Goal: Task Accomplishment & Management: Use online tool/utility

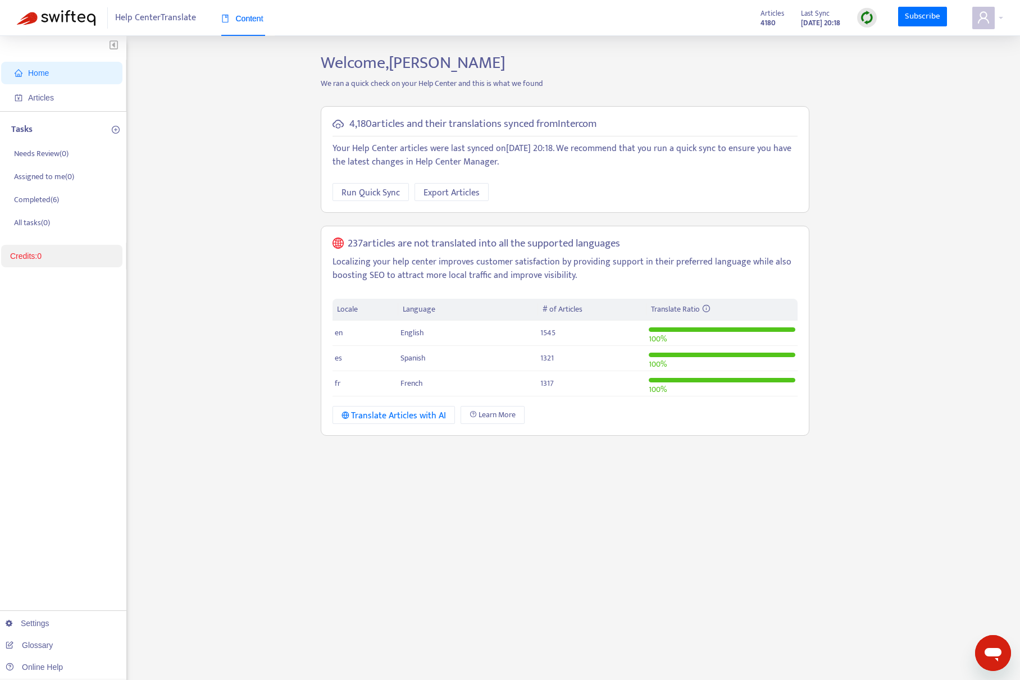
drag, startPoint x: 220, startPoint y: 295, endPoint x: 235, endPoint y: 294, distance: 14.7
click at [221, 295] on div "Home Articles Tasks Needs Review ( 0 ) Assigned to me ( 0 ) Completed ( 6 ) All…" at bounding box center [510, 381] width 986 height 657
click at [55, 102] on span "Articles" at bounding box center [64, 97] width 99 height 22
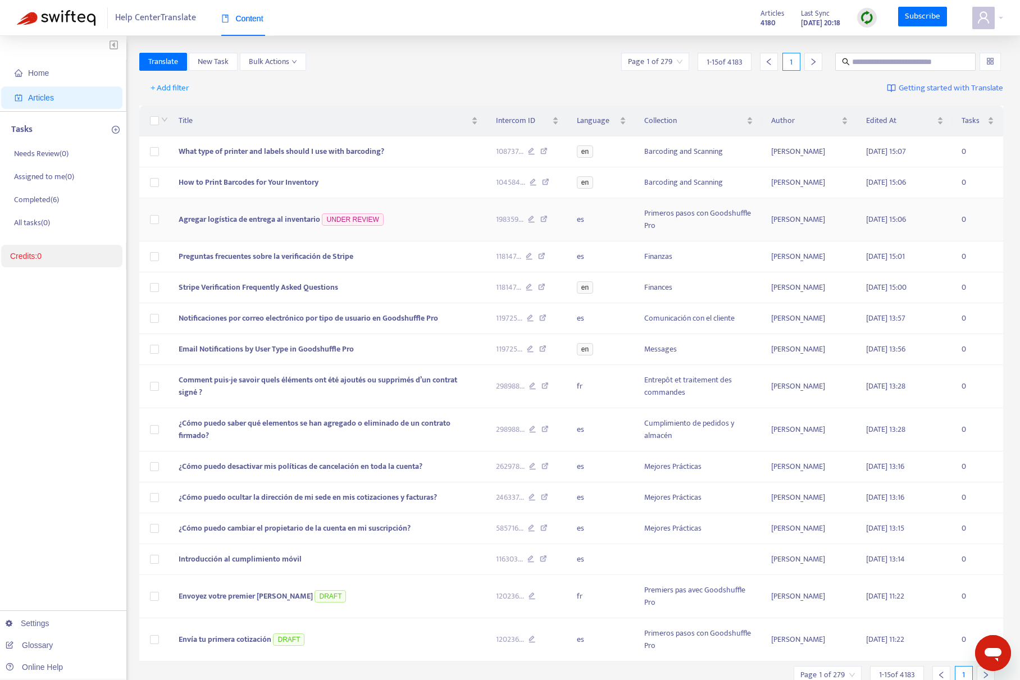
click at [297, 218] on span "Agregar logística de entrega al inventario" at bounding box center [250, 219] width 142 height 13
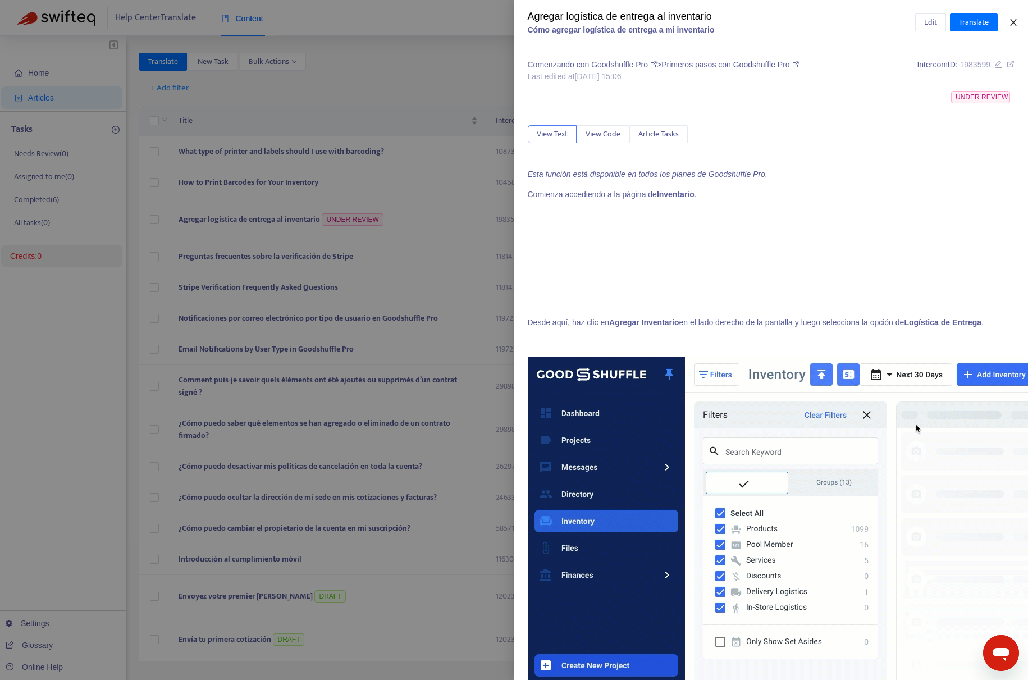
click at [1008, 22] on button "Close" at bounding box center [1014, 22] width 16 height 11
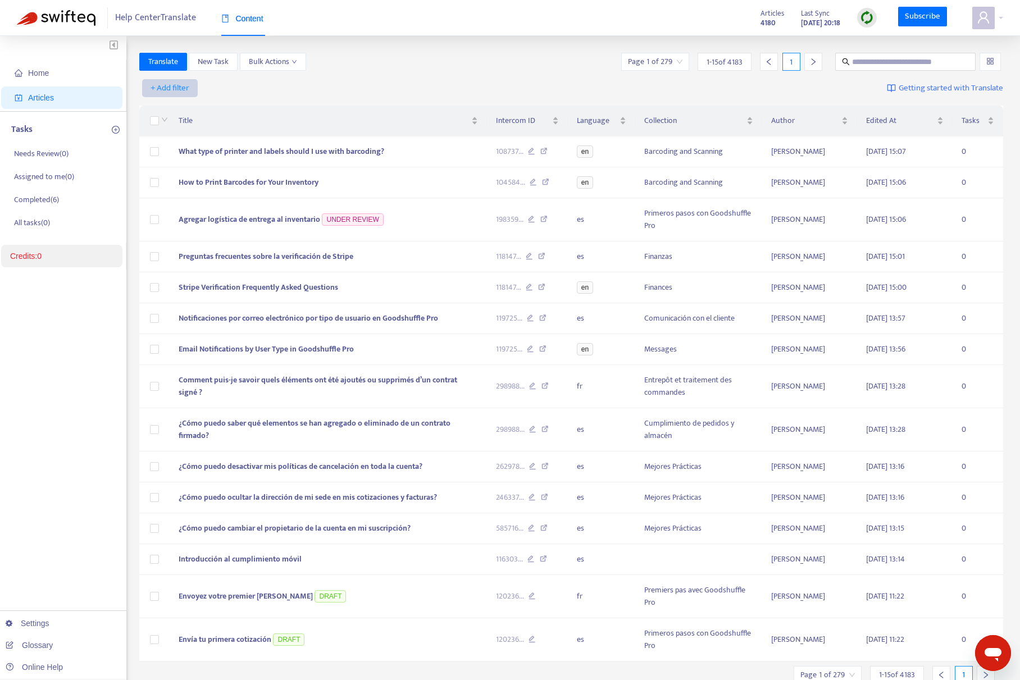
click at [183, 90] on span "+ Add filter" at bounding box center [170, 87] width 39 height 13
click at [178, 199] on span "Under Review" at bounding box center [186, 200] width 70 height 12
click at [202, 86] on input "search" at bounding box center [181, 88] width 71 height 17
click at [214, 111] on div "Yes" at bounding box center [246, 110] width 195 height 12
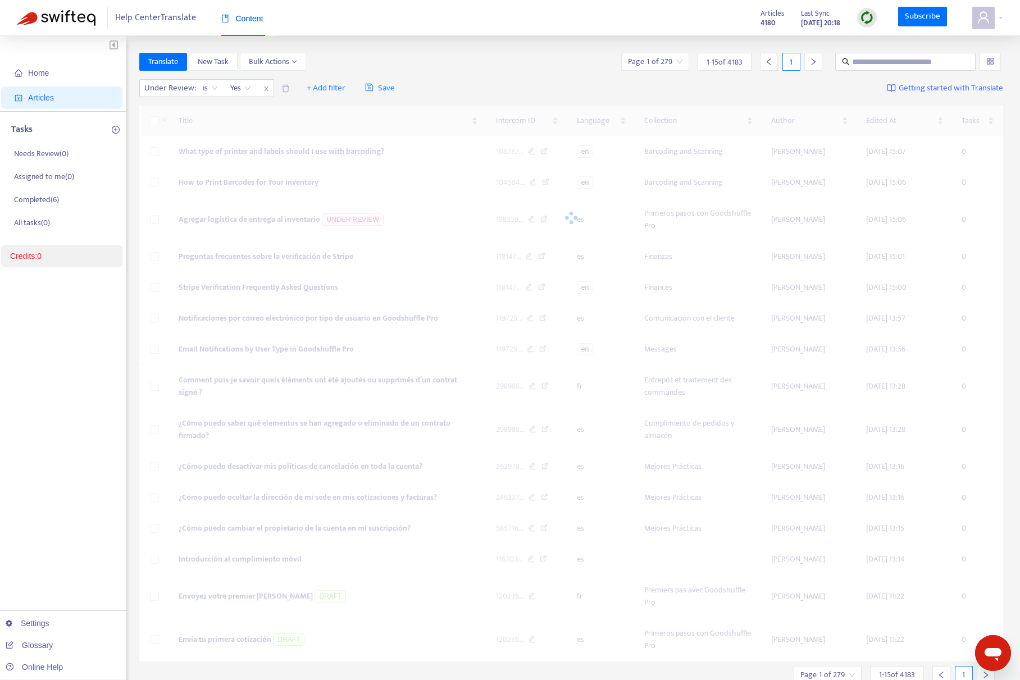
click at [460, 45] on div "Home Articles Tasks Needs Review ( 0 ) Assigned to me ( 0 ) Completed ( 6 ) All…" at bounding box center [510, 380] width 1020 height 688
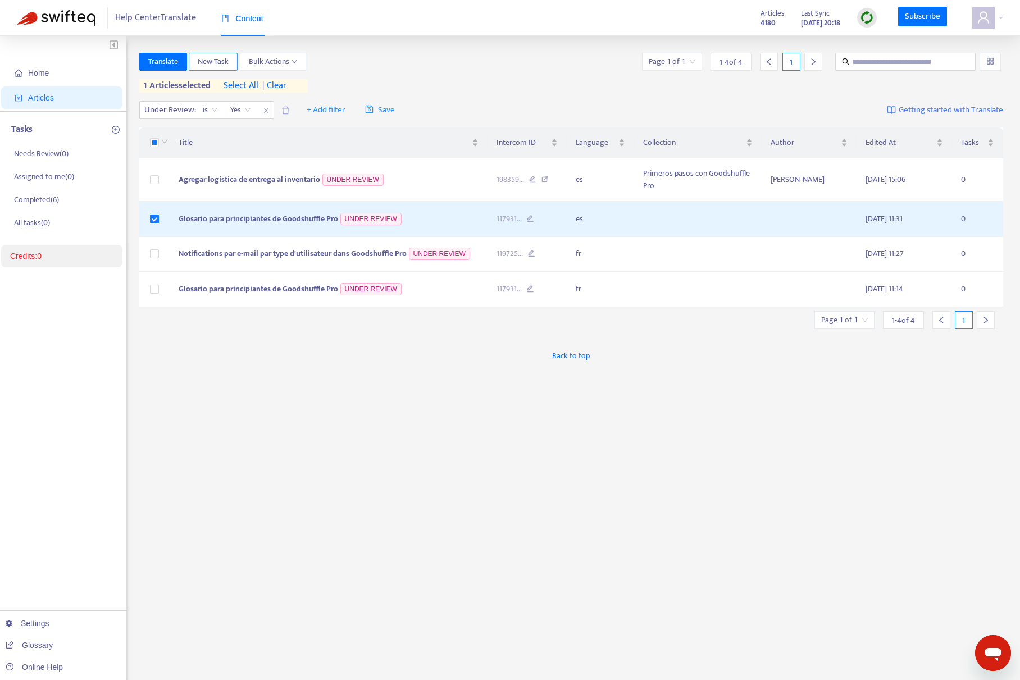
click at [215, 60] on span "New Task" at bounding box center [213, 62] width 31 height 12
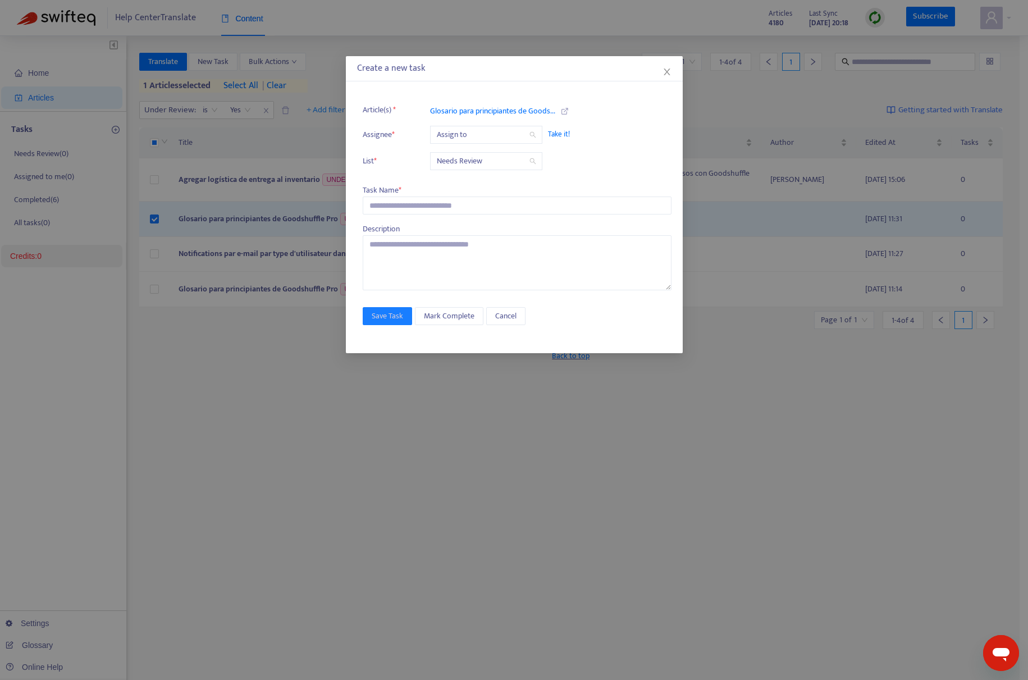
click at [486, 133] on input "search" at bounding box center [486, 134] width 99 height 17
click at [475, 176] on div "[PERSON_NAME][EMAIL_ADDRESS][DOMAIN_NAME]" at bounding box center [536, 175] width 195 height 12
click at [445, 204] on input "text" at bounding box center [517, 206] width 309 height 18
type input "**********"
click at [666, 66] on button "Close" at bounding box center [667, 72] width 12 height 12
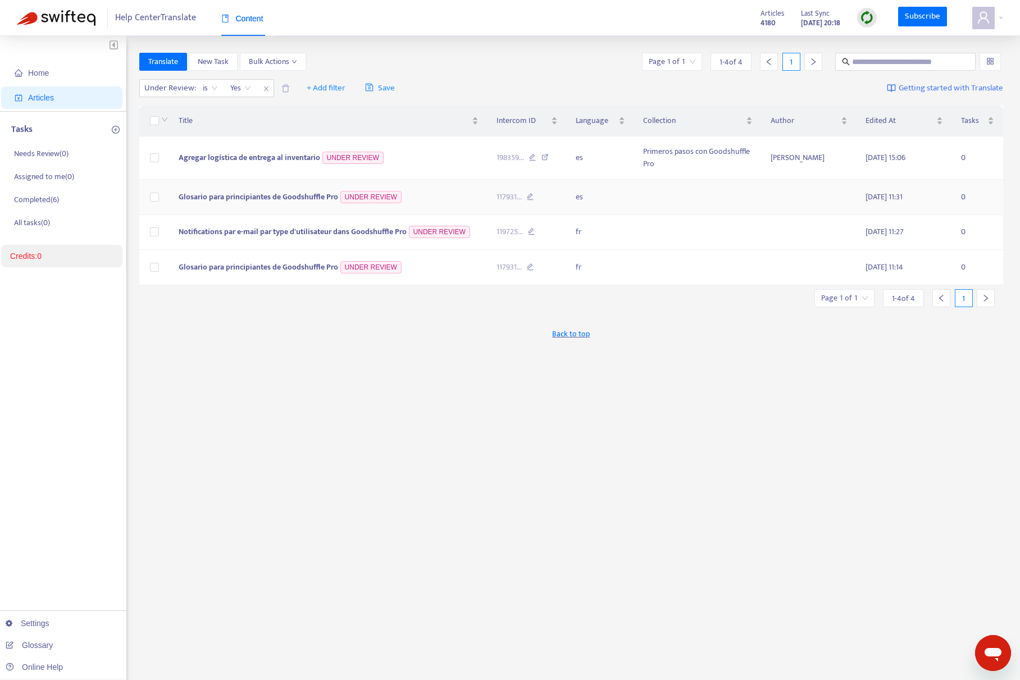
click at [280, 190] on span "Glosario para principiantes de Goodshuffle Pro" at bounding box center [258, 196] width 159 height 13
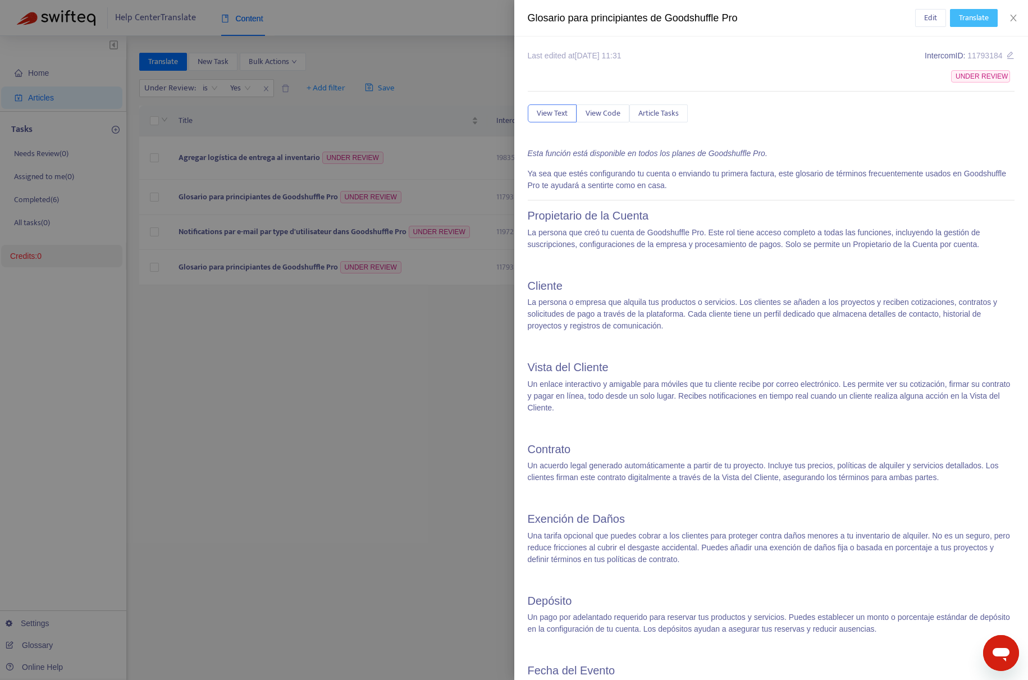
click at [987, 17] on span "Translate" at bounding box center [974, 18] width 30 height 12
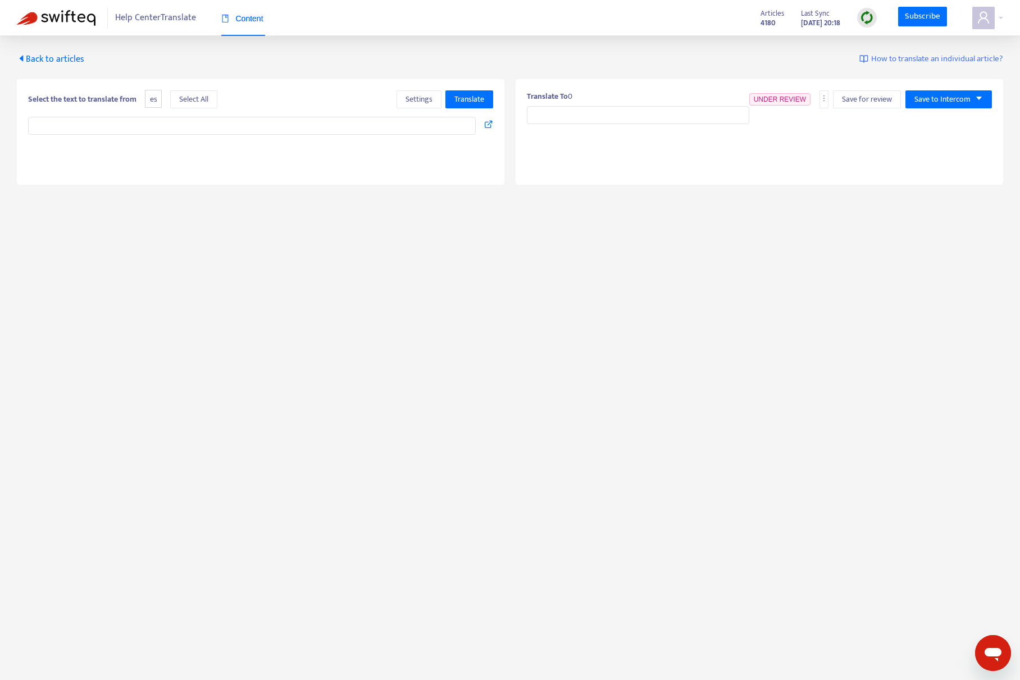
type input "**********"
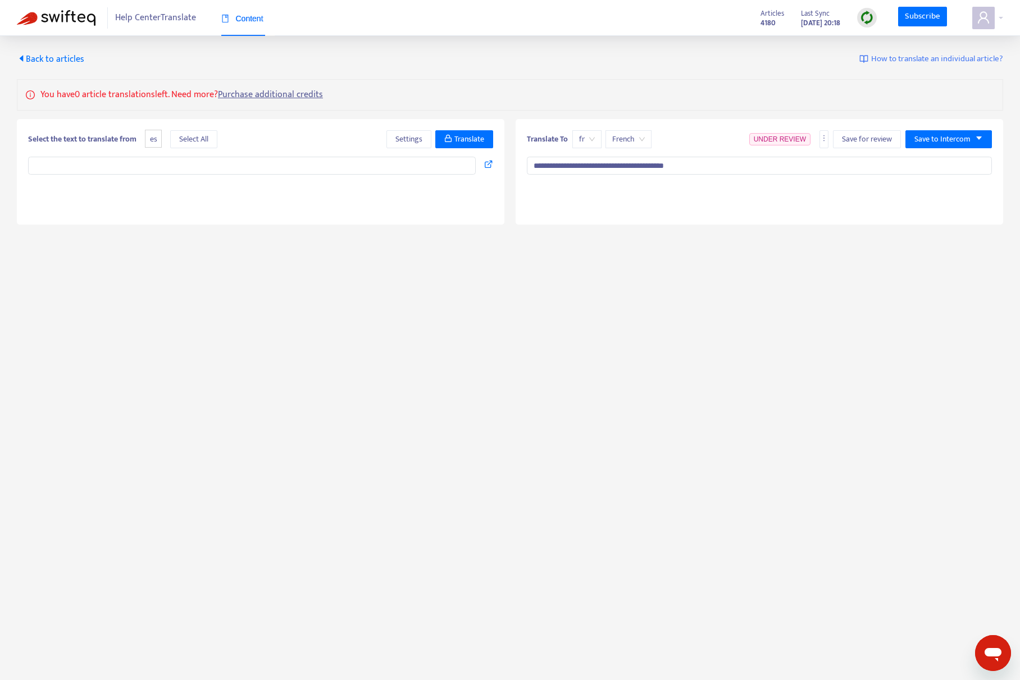
type textarea "**********"
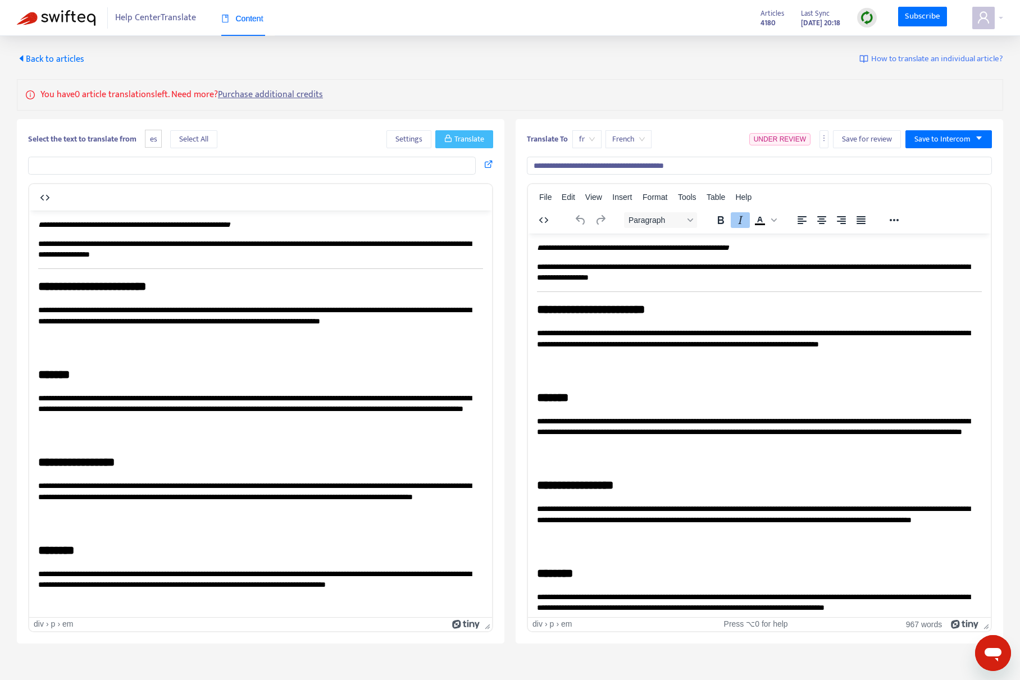
click at [462, 139] on span "Translate" at bounding box center [469, 139] width 30 height 12
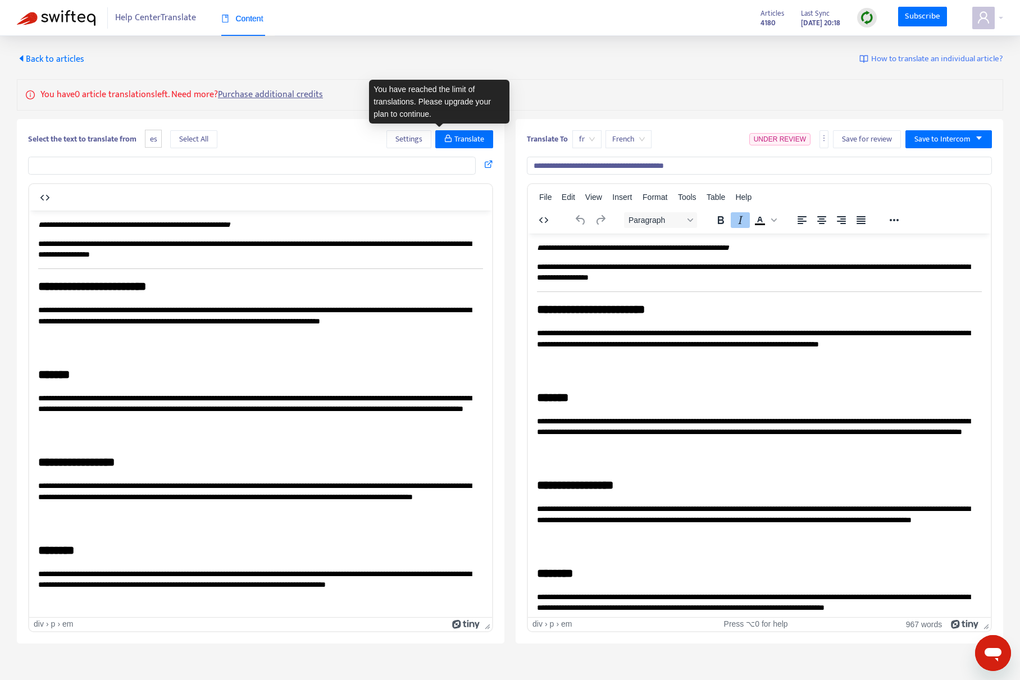
click at [68, 57] on span "Back to articles" at bounding box center [50, 59] width 67 height 15
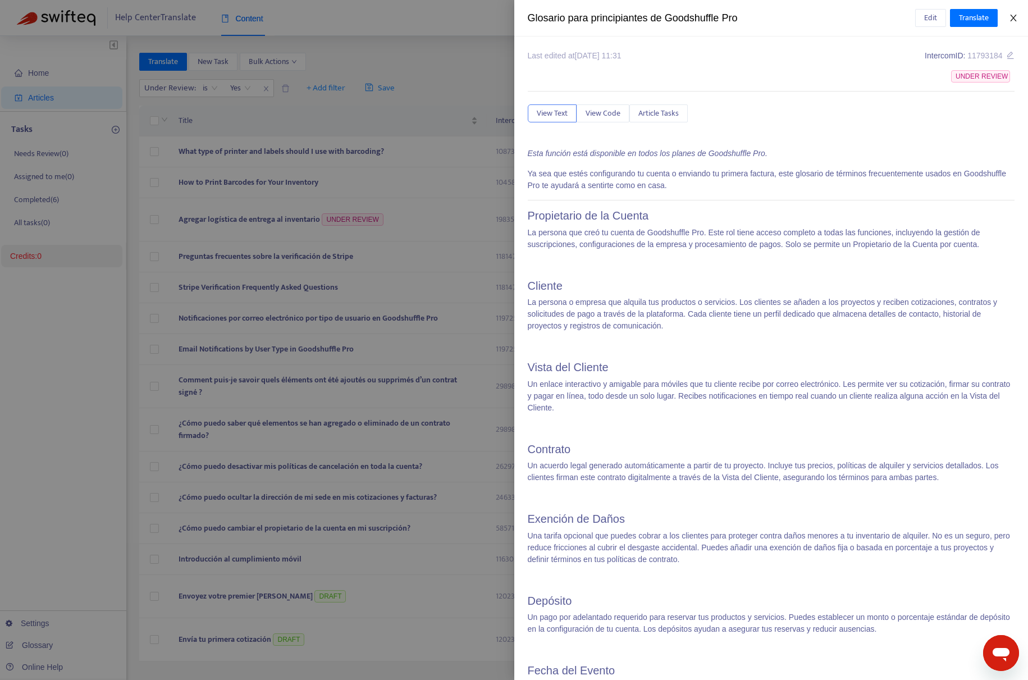
click at [1015, 15] on icon "close" at bounding box center [1013, 18] width 6 height 7
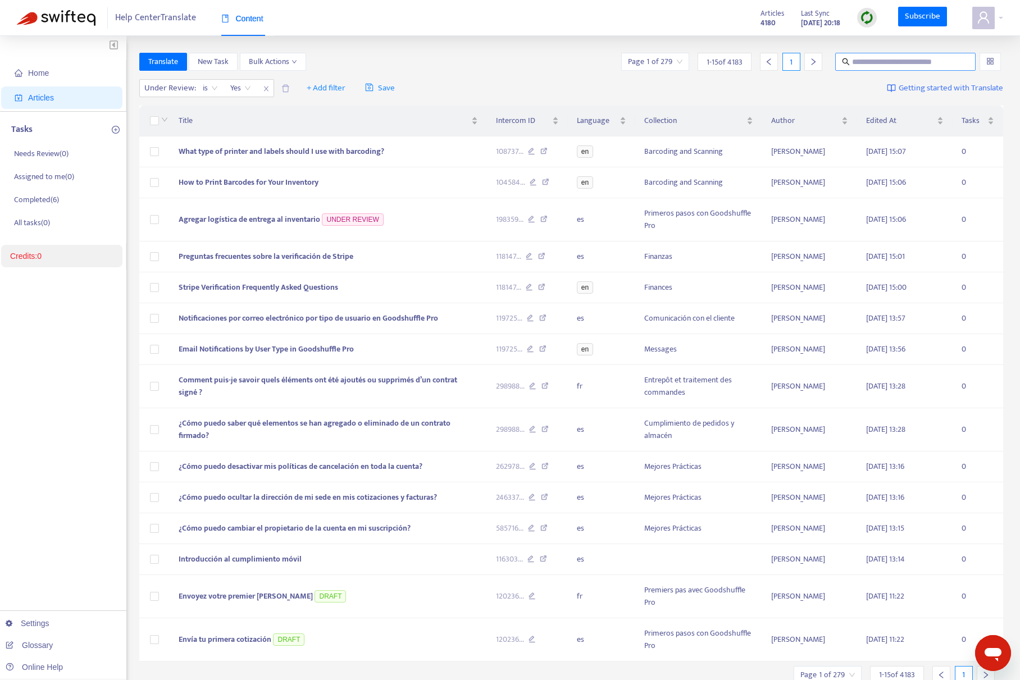
drag, startPoint x: 874, startPoint y: 52, endPoint x: 879, endPoint y: 62, distance: 11.6
click at [874, 52] on div "Home Articles Tasks Needs Review ( 0 ) Assigned to me ( 0 ) Completed ( 6 ) All…" at bounding box center [510, 380] width 1020 height 688
click at [881, 62] on input "text" at bounding box center [906, 62] width 108 height 12
paste input "**********"
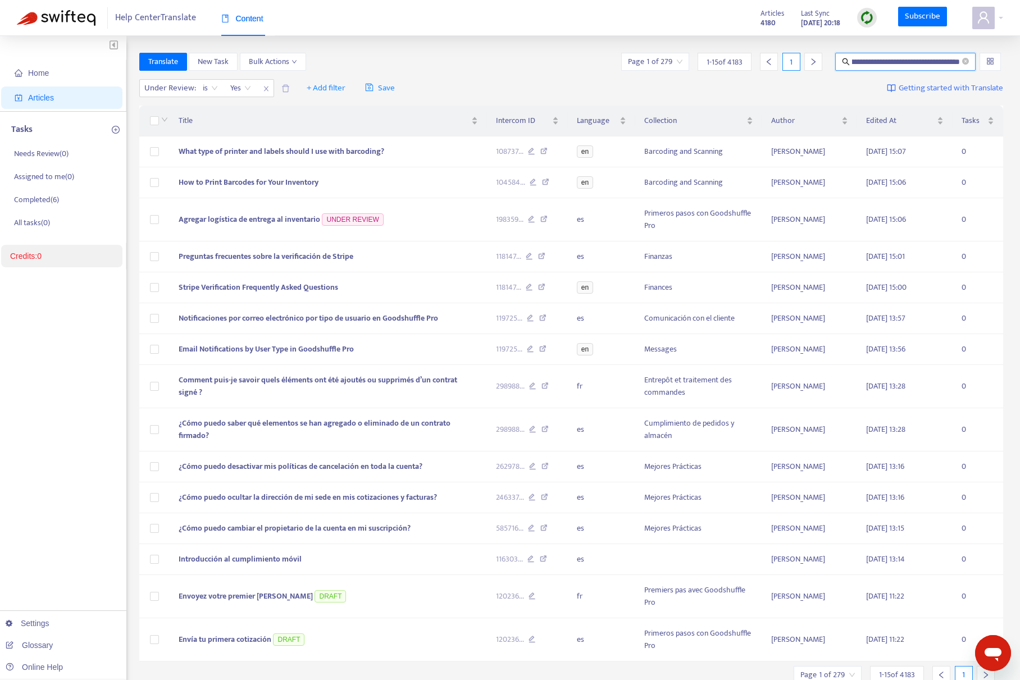
type input "**********"
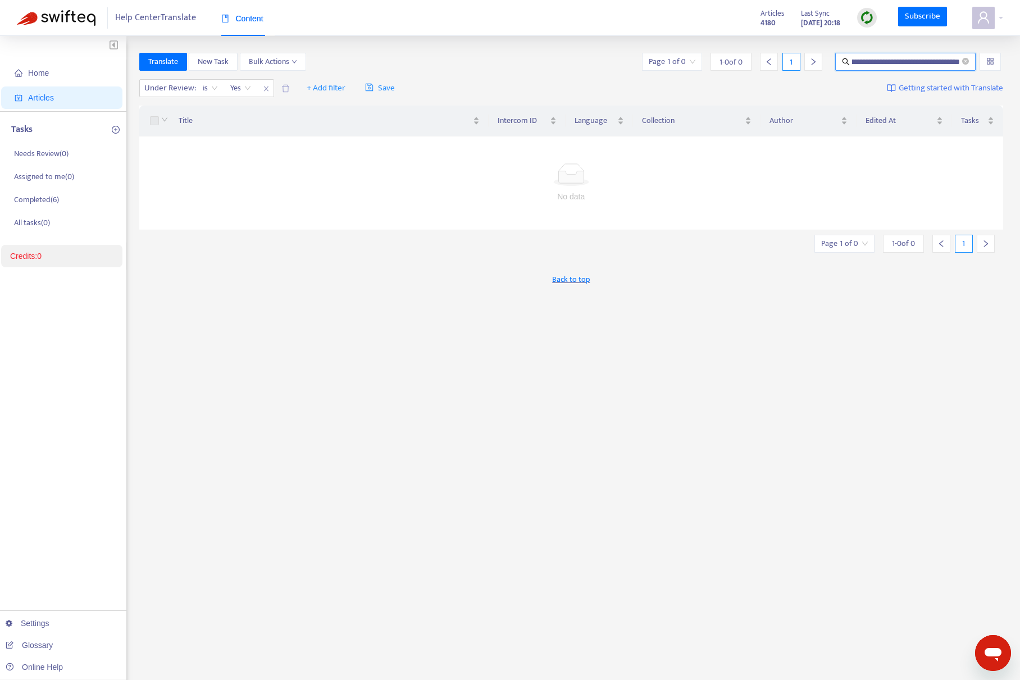
click at [264, 90] on icon "close" at bounding box center [265, 88] width 4 height 5
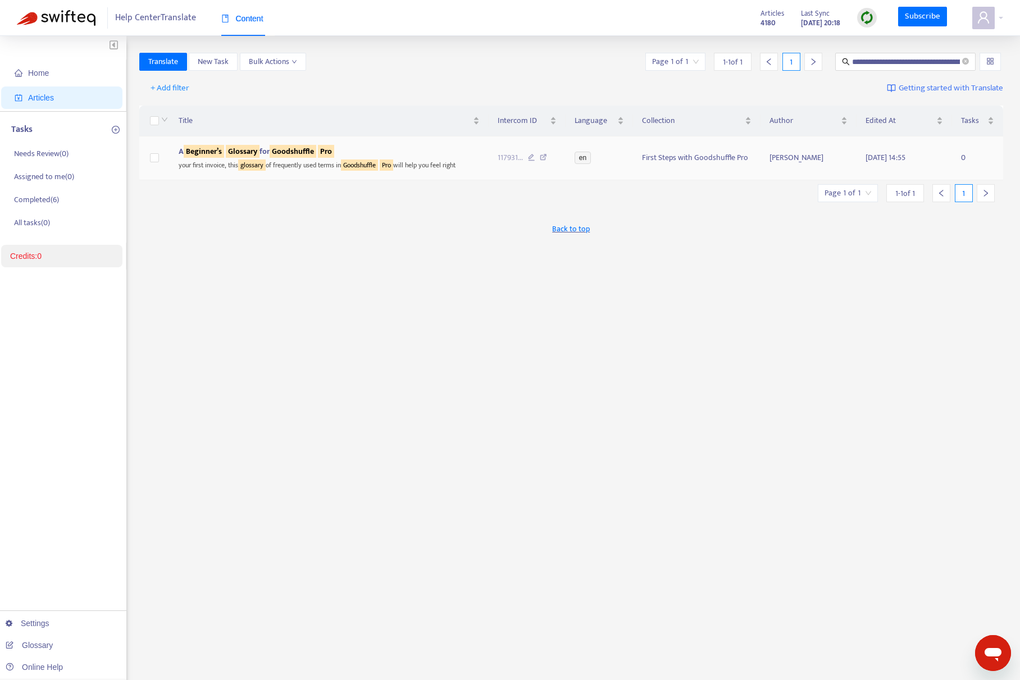
click at [297, 148] on sqkw "Goodshuffle" at bounding box center [293, 151] width 47 height 13
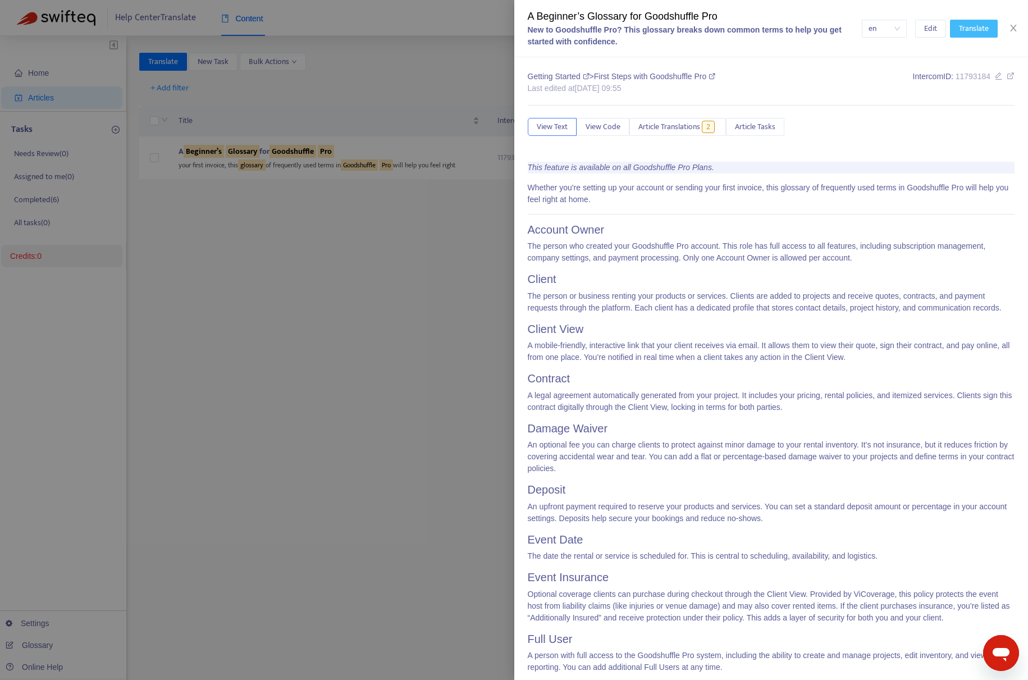
click at [972, 24] on span "Translate" at bounding box center [974, 28] width 30 height 12
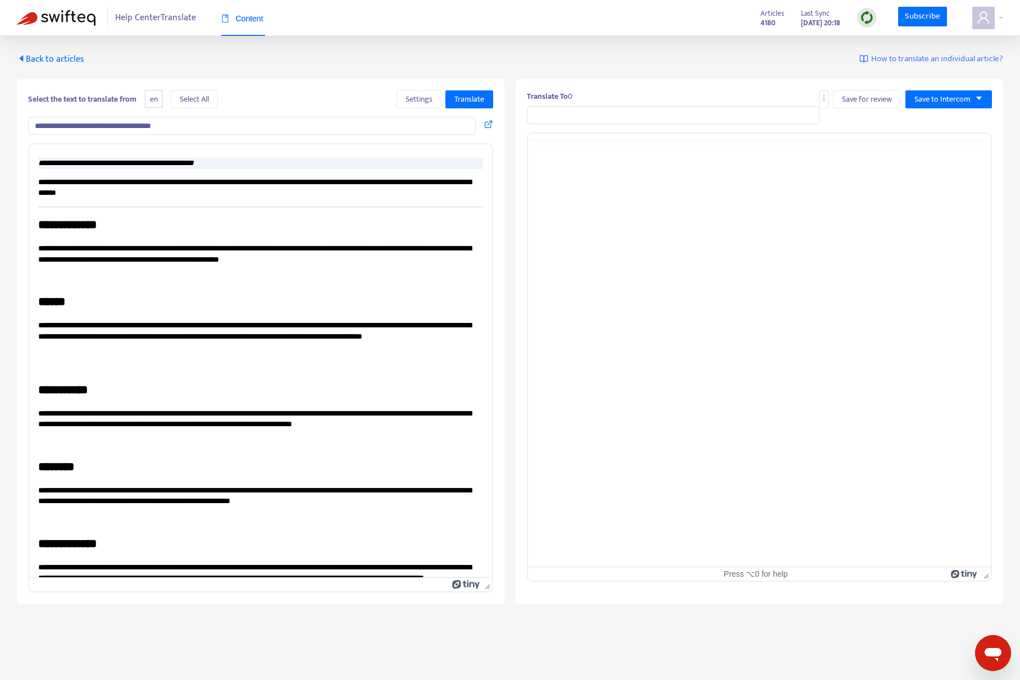
type input "**********"
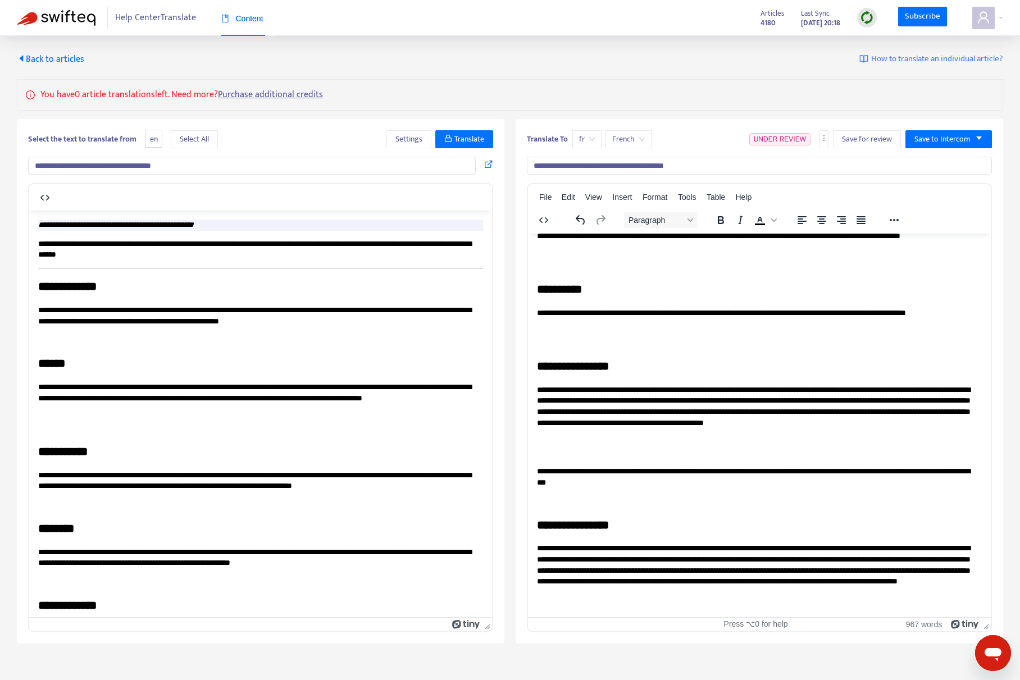
scroll to position [1354, 0]
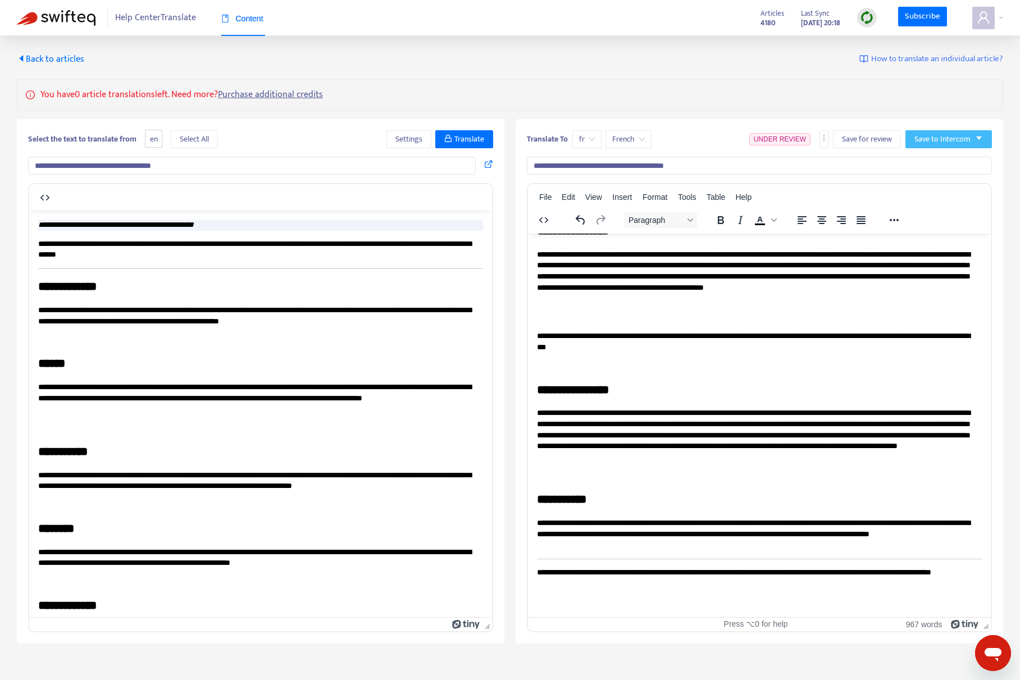
click at [986, 142] on button "Save to Intercom" at bounding box center [948, 139] width 86 height 18
click at [953, 181] on span "Save as draft" at bounding box center [936, 180] width 43 height 12
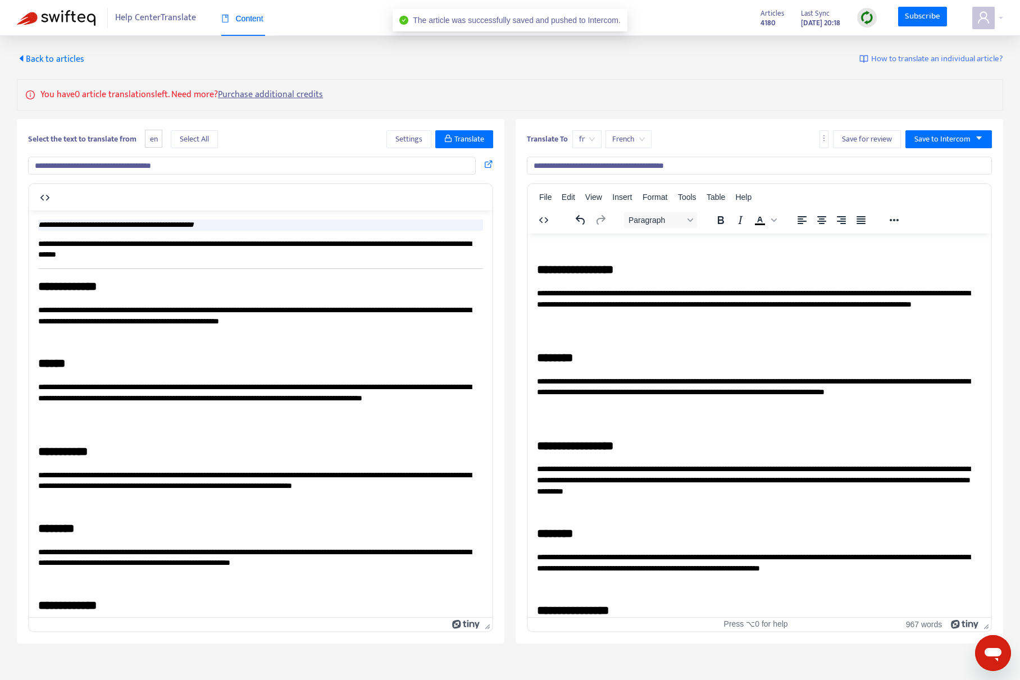
scroll to position [0, 0]
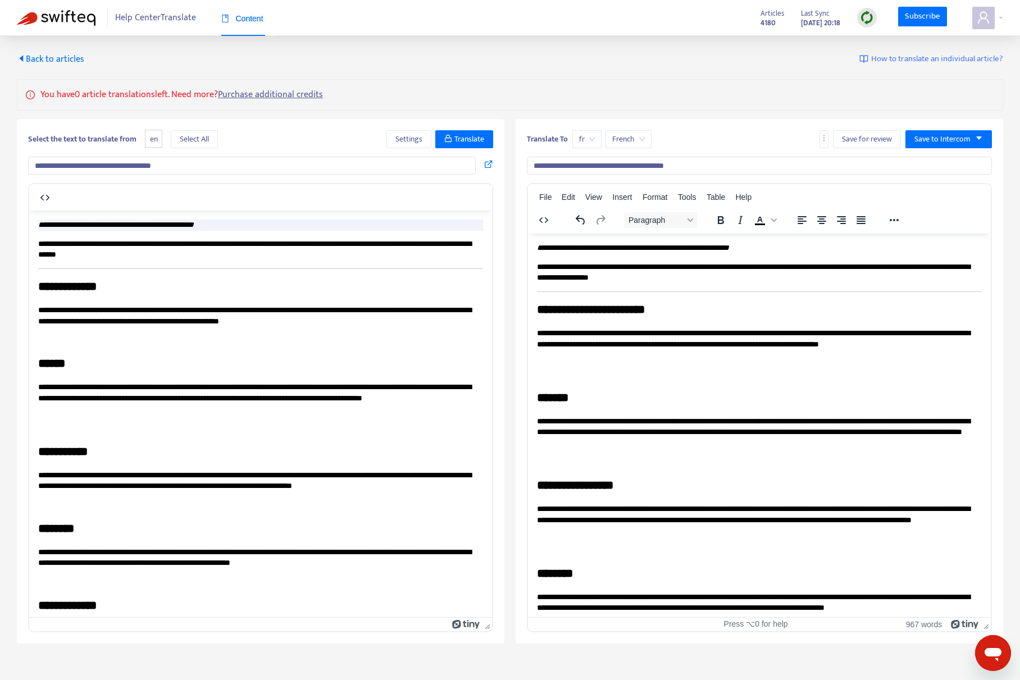
click at [590, 139] on span "fr" at bounding box center [587, 139] width 16 height 17
click at [592, 175] on div "es" at bounding box center [678, 180] width 195 height 12
drag, startPoint x: 978, startPoint y: 132, endPoint x: 972, endPoint y: 137, distance: 7.6
click at [978, 132] on button "Save to Intercom" at bounding box center [948, 139] width 86 height 18
click at [950, 183] on span "Save as draft" at bounding box center [936, 180] width 43 height 12
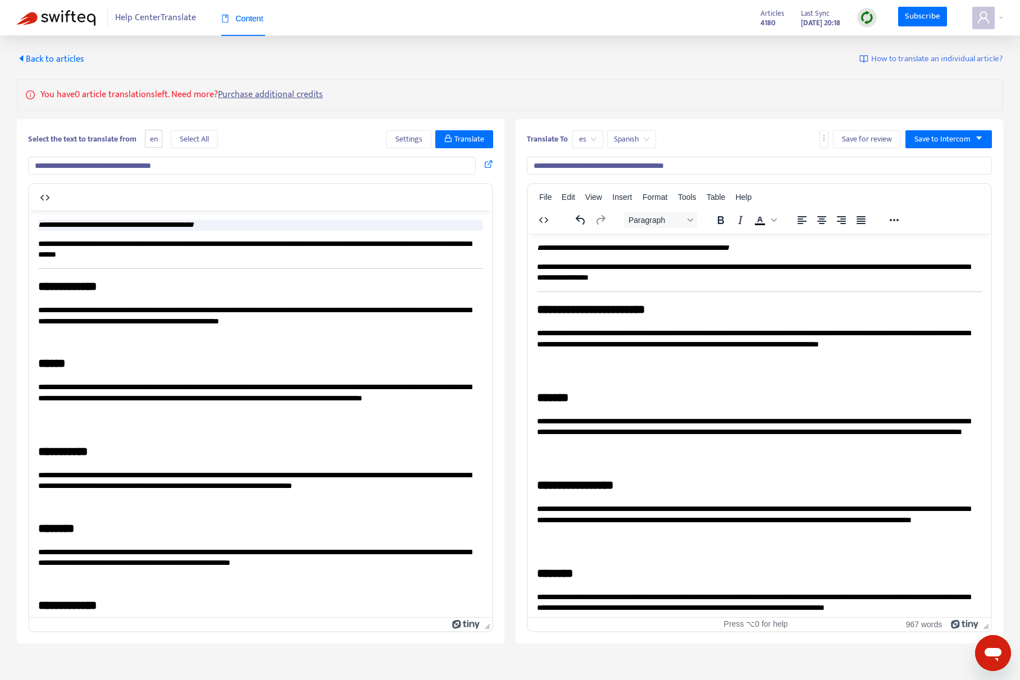
click at [52, 59] on span "Back to articles" at bounding box center [50, 59] width 67 height 15
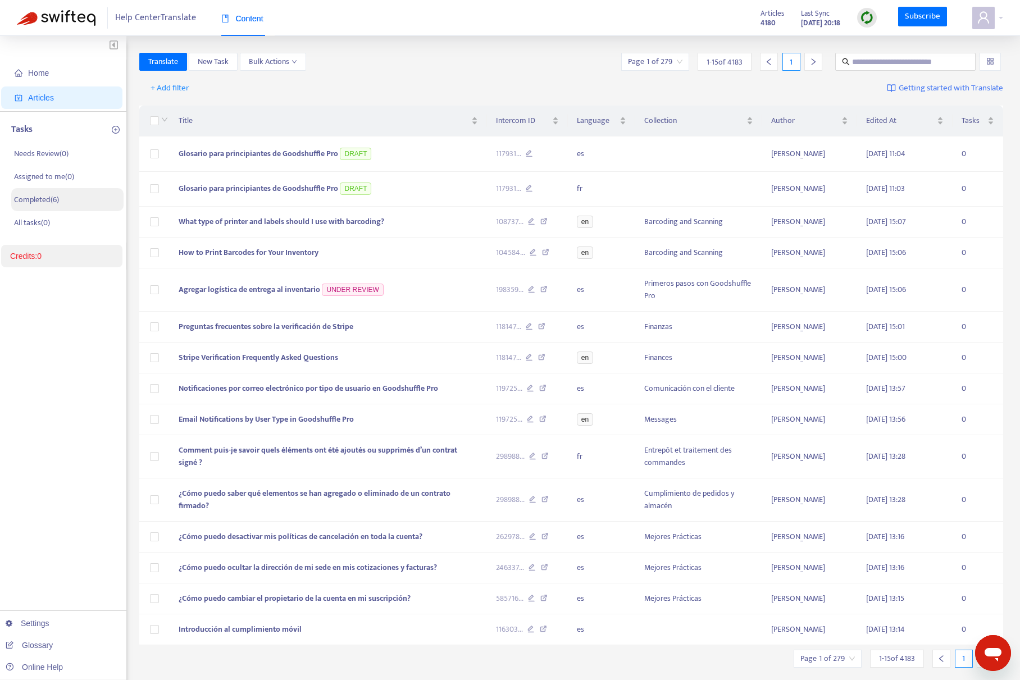
type input "**********"
click at [42, 93] on span "Articles" at bounding box center [41, 97] width 26 height 9
click at [181, 88] on span "+ Add filter" at bounding box center [170, 87] width 39 height 13
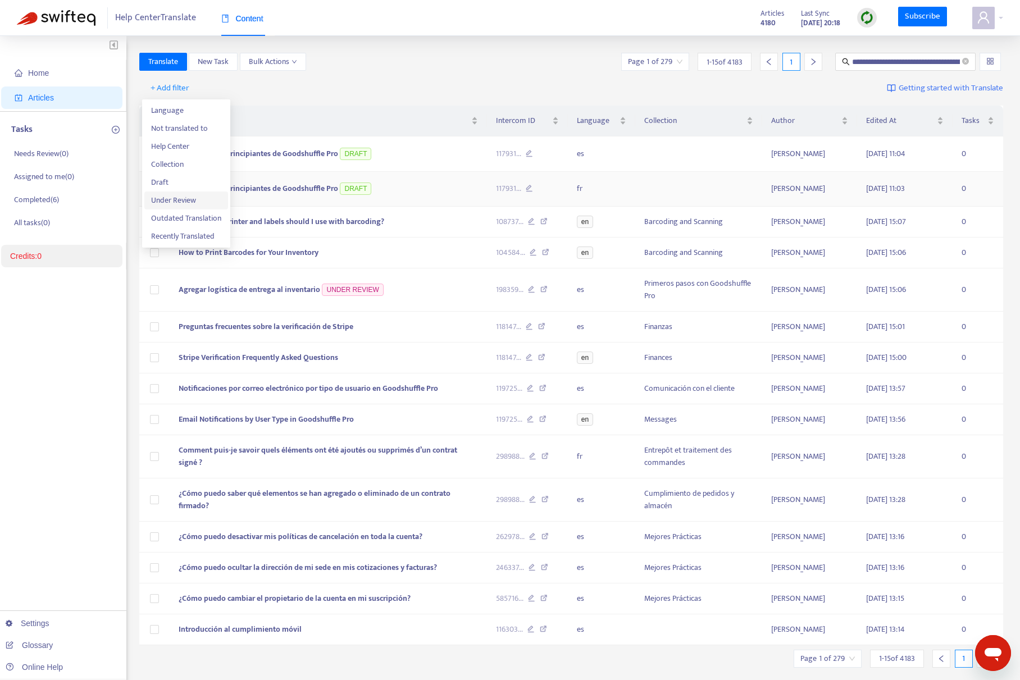
click at [171, 195] on span "Under Review" at bounding box center [186, 200] width 70 height 12
click at [210, 88] on input "search" at bounding box center [181, 88] width 71 height 17
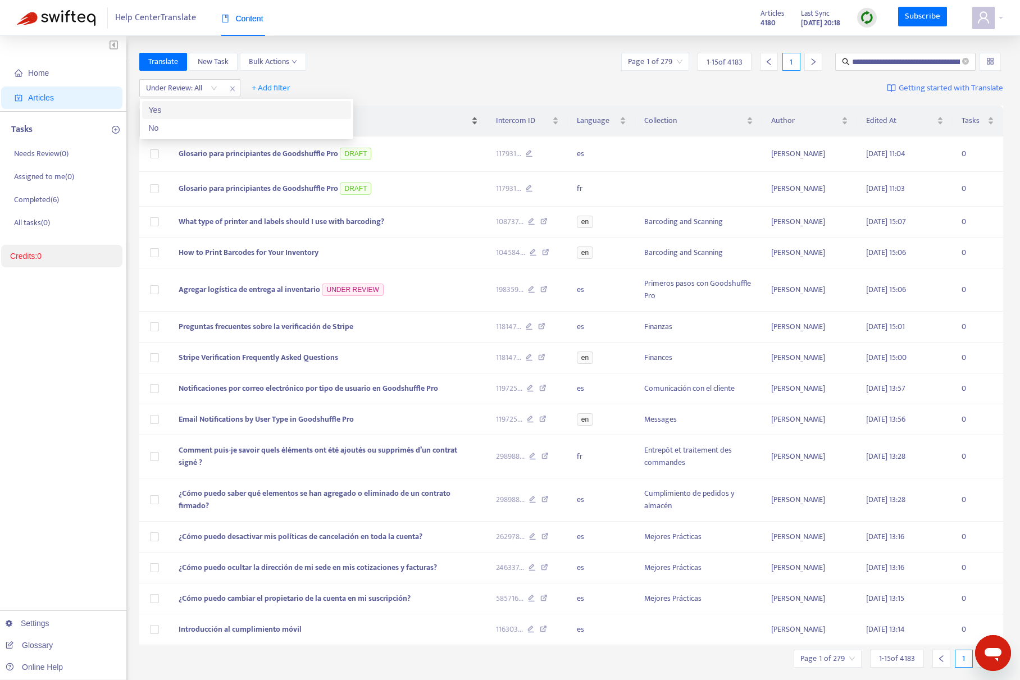
click at [204, 109] on div "Yes" at bounding box center [246, 110] width 195 height 12
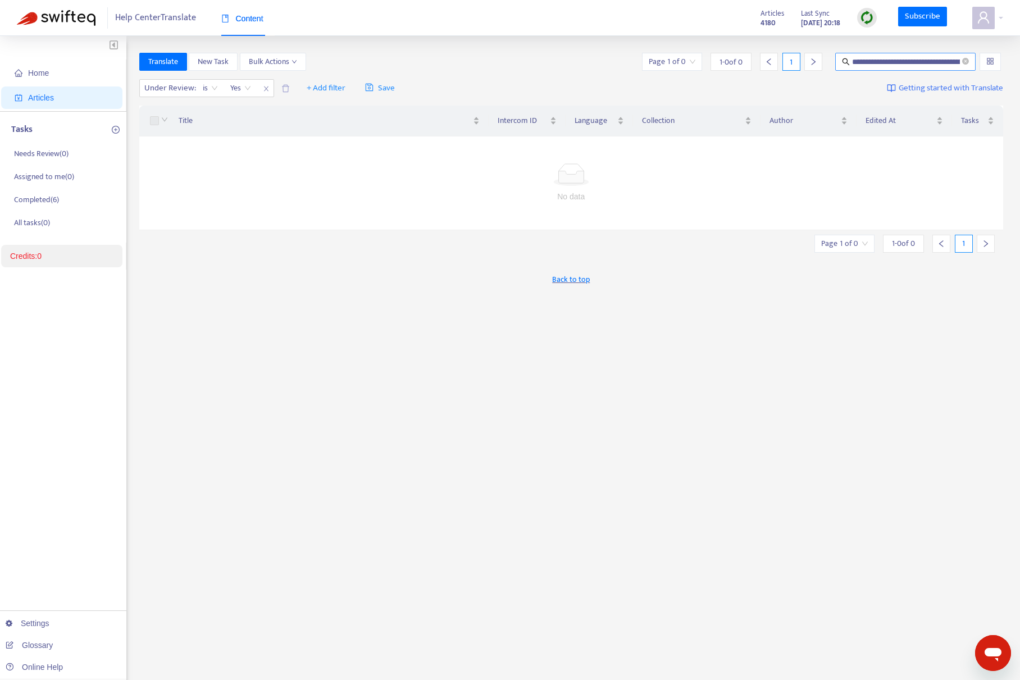
click at [966, 60] on icon "close-circle" at bounding box center [965, 61] width 7 height 7
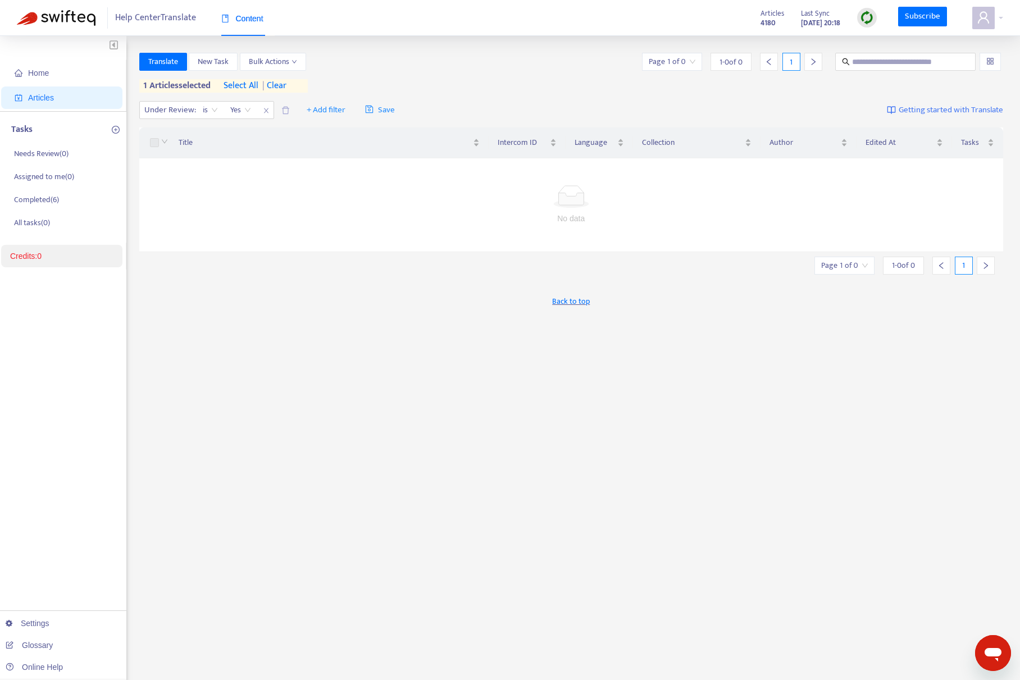
drag, startPoint x: 159, startPoint y: 221, endPoint x: 153, endPoint y: 221, distance: 6.2
click at [154, 220] on div "No data" at bounding box center [571, 218] width 837 height 12
click at [225, 111] on div "Yes" at bounding box center [240, 110] width 33 height 17
click at [714, 94] on div "Translate New Task Bulk Actions Page 1 of 0 1 - 0 of 0 1 1 articles selected se…" at bounding box center [571, 75] width 864 height 44
click at [263, 110] on icon "close" at bounding box center [266, 110] width 7 height 7
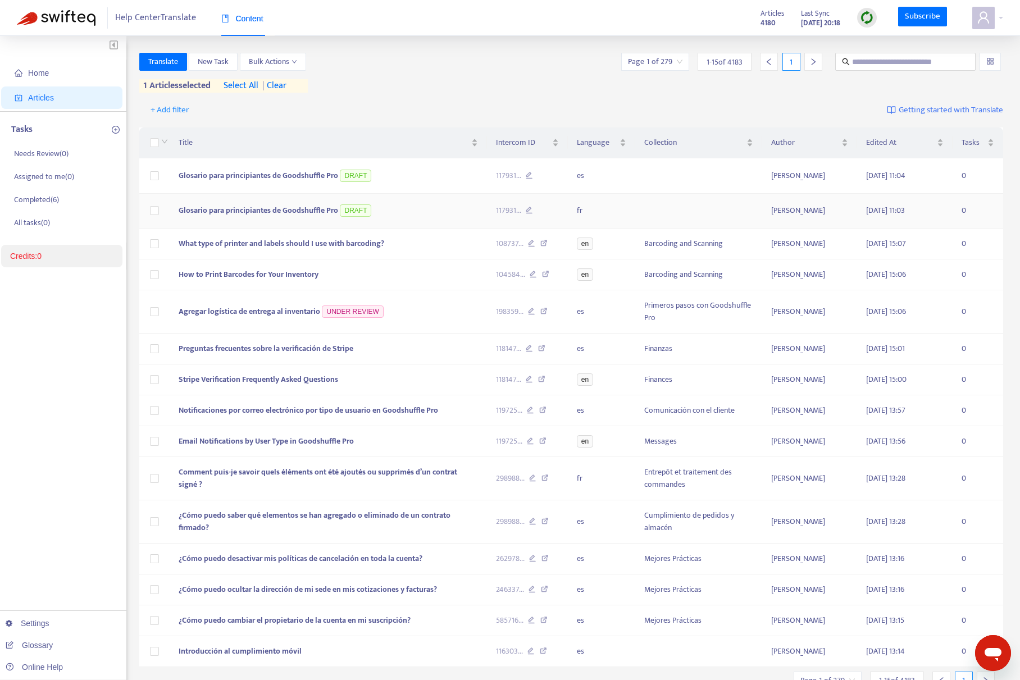
click at [285, 86] on span "| clear" at bounding box center [272, 85] width 28 height 13
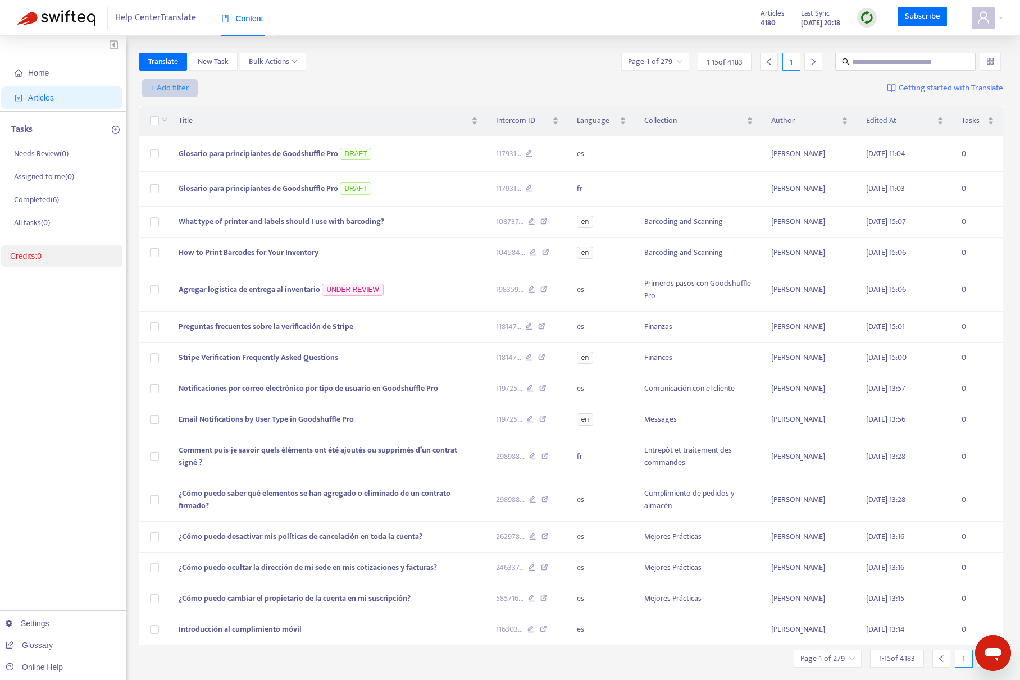
click at [181, 82] on span "+ Add filter" at bounding box center [170, 87] width 39 height 13
click at [179, 197] on span "Under Review" at bounding box center [186, 200] width 70 height 12
click at [212, 86] on input "search" at bounding box center [181, 88] width 71 height 17
click at [202, 110] on div "Yes" at bounding box center [246, 110] width 195 height 12
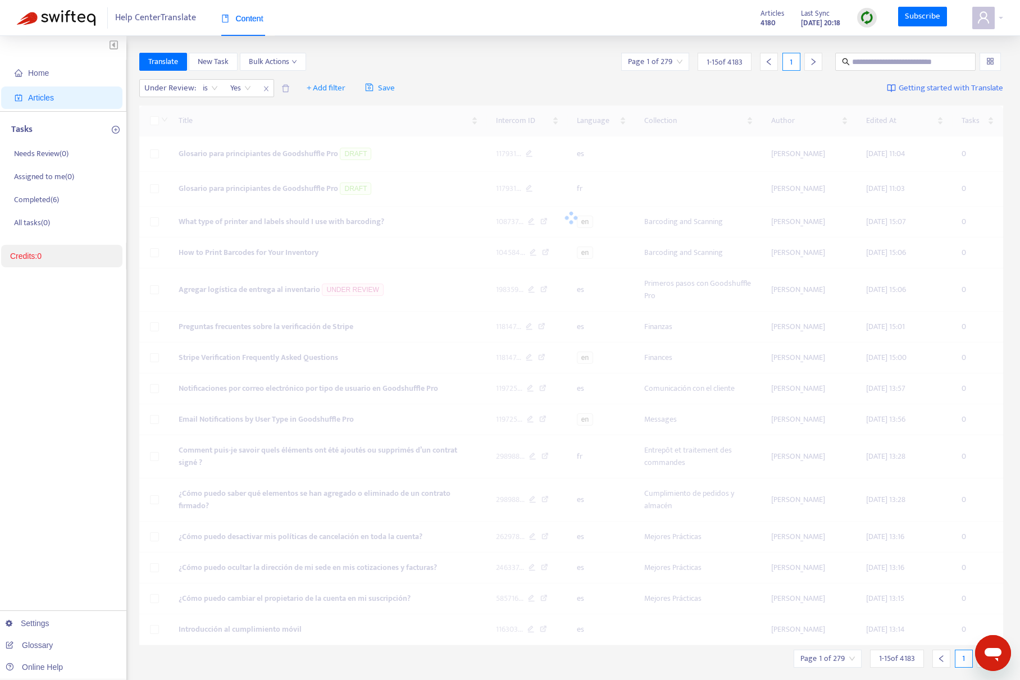
click at [484, 66] on div "Translate New Task Bulk Actions Page 1 of 279 1 - 15 of 4183 1" at bounding box center [571, 62] width 864 height 18
